Goal: Information Seeking & Learning: Learn about a topic

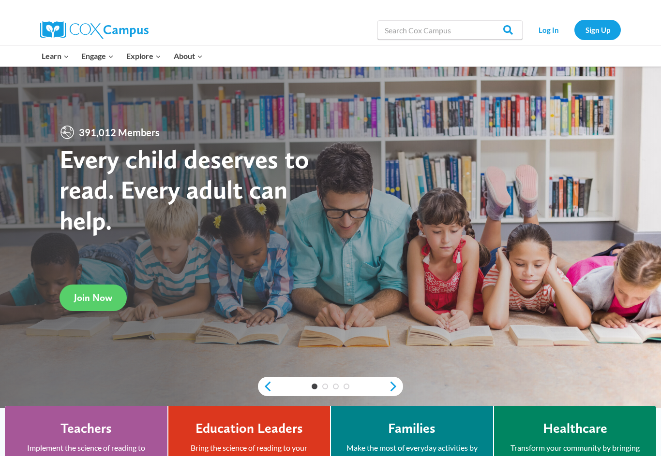
click at [601, 29] on link "Sign Up" at bounding box center [597, 30] width 46 height 20
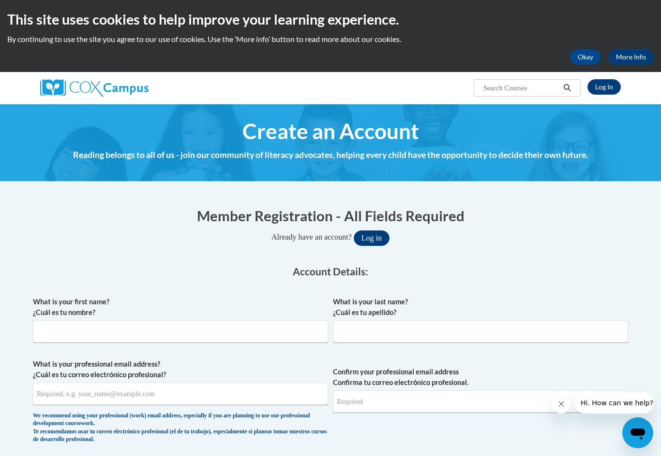
click at [602, 88] on link "Log In" at bounding box center [603, 86] width 33 height 15
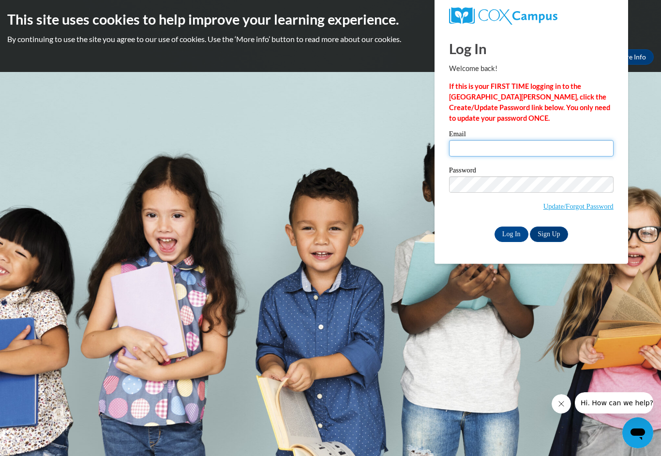
type input "pm3bazrkar@gmail.com"
click at [511, 234] on input "Log In" at bounding box center [511, 234] width 34 height 15
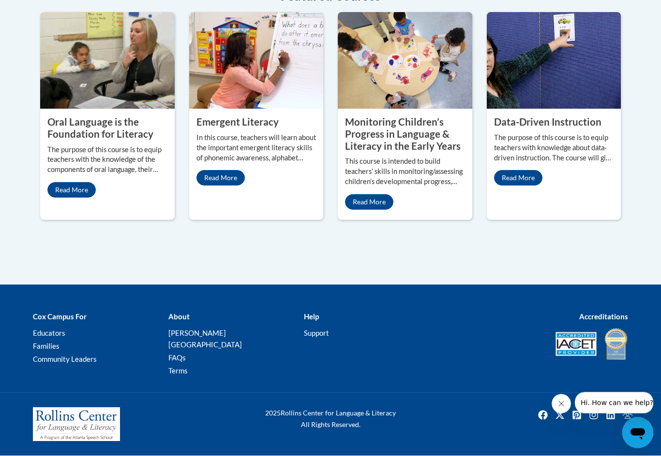
scroll to position [946, 0]
click at [288, 193] on div "Emergent Literacy In this course, teachers will learn about the important emerg…" at bounding box center [256, 151] width 134 height 84
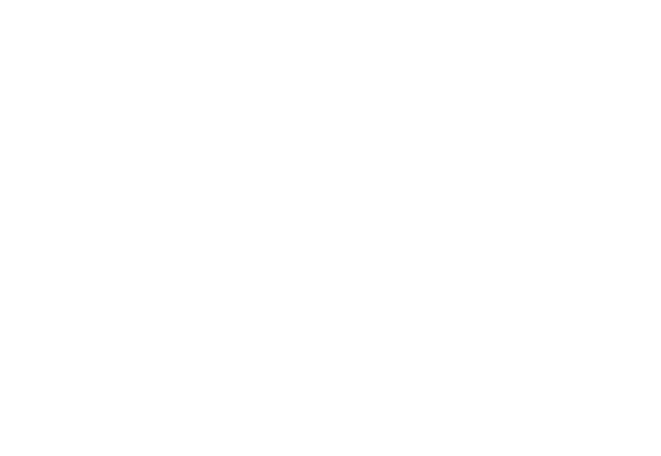
scroll to position [963, 0]
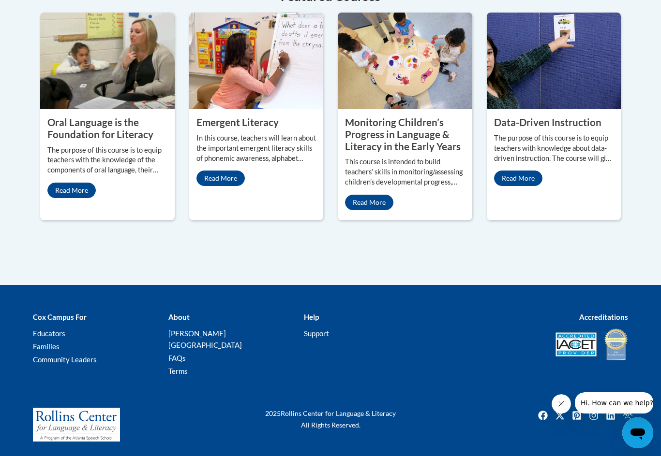
click at [121, 140] on property "Oral Language is the Foundation for Literacy" at bounding box center [100, 129] width 106 height 24
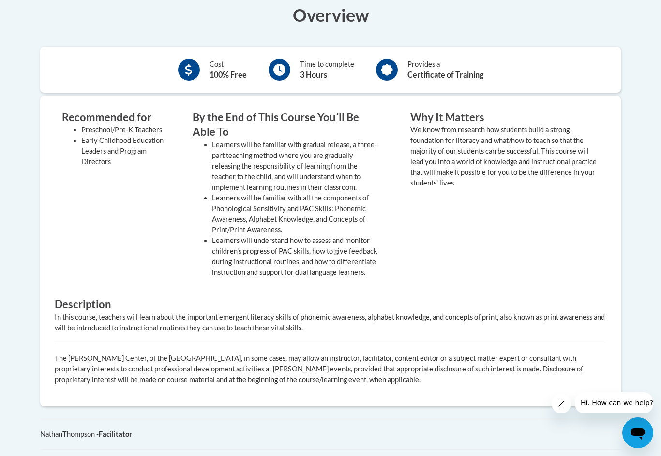
scroll to position [306, 0]
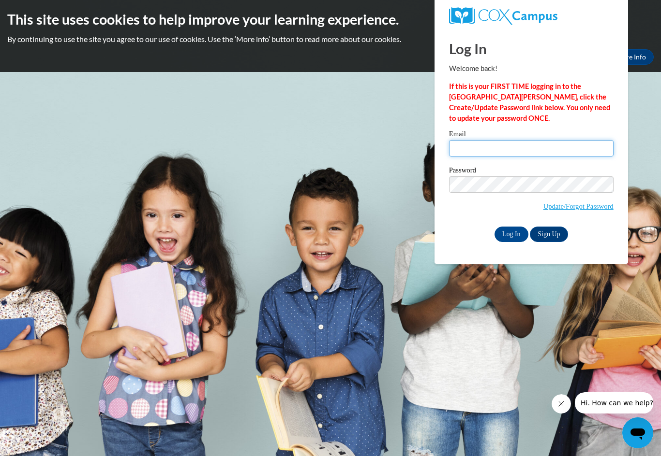
type input "pm3bazrkar@gmail.com"
